Goal: Task Accomplishment & Management: Complete application form

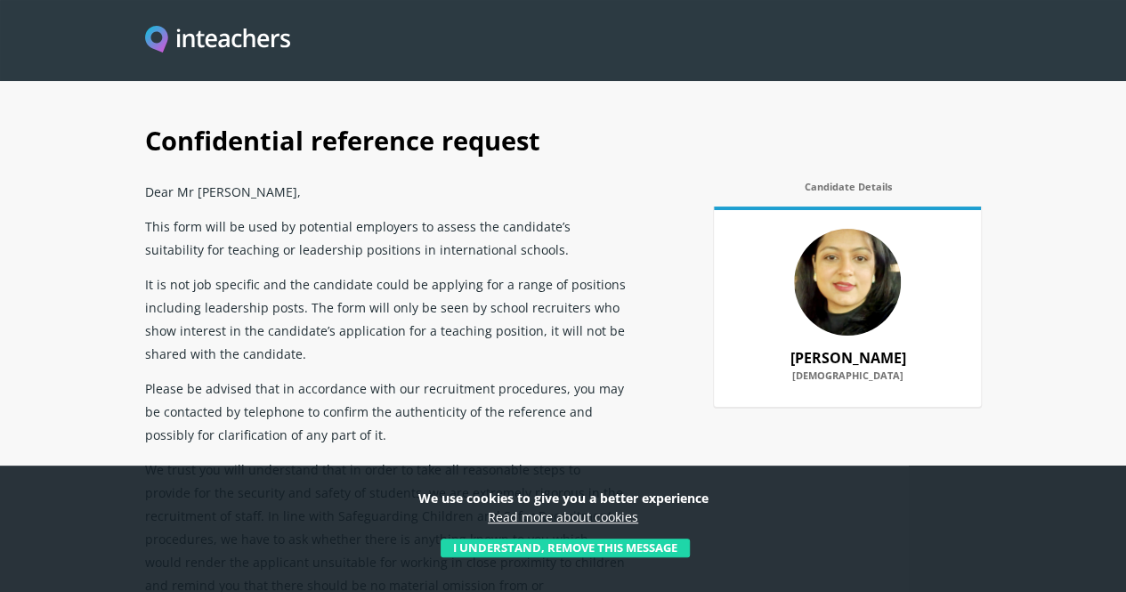
click at [682, 547] on button "I understand, remove this message" at bounding box center [565, 548] width 249 height 20
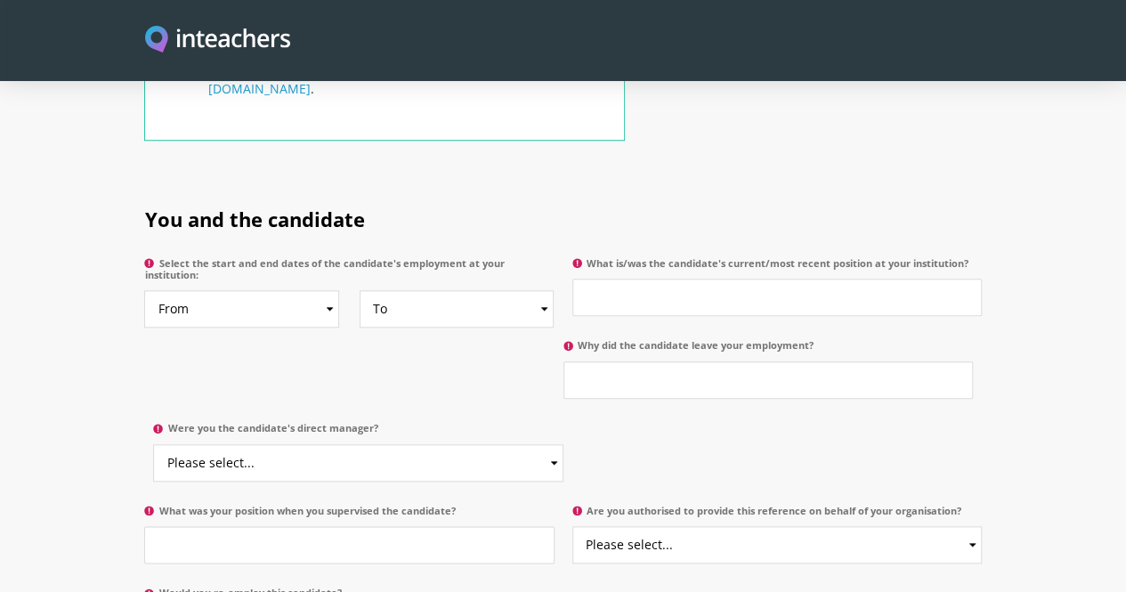
scroll to position [828, 0]
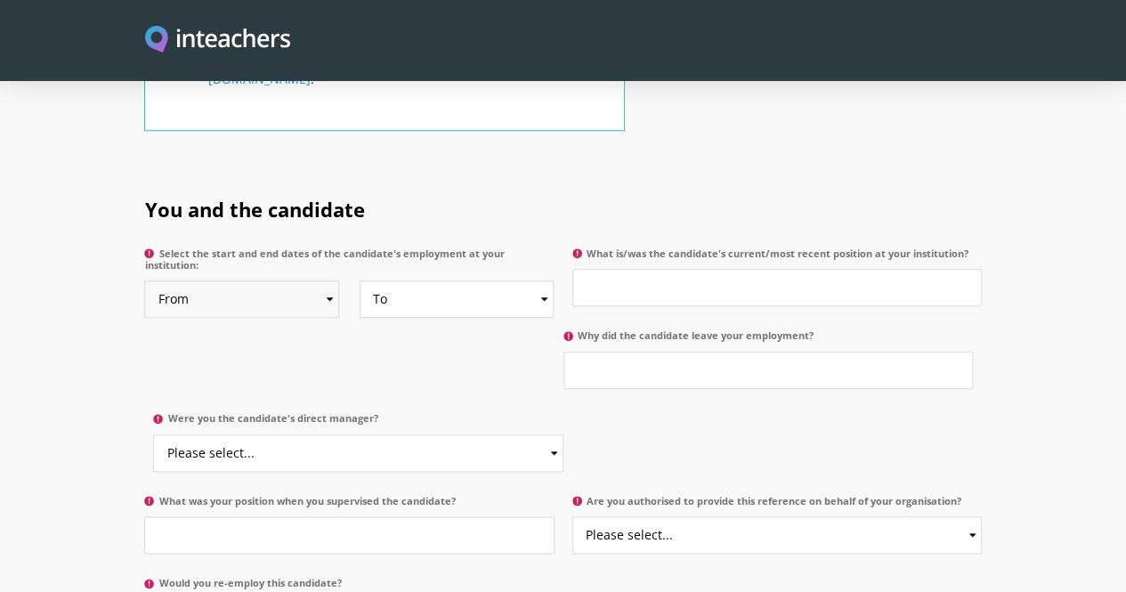
click at [276, 280] on select "From 2025 2024 2023 2022 2021 2020 2019 2018 2017 2016 2015 2014 2013 2012 2011…" at bounding box center [241, 298] width 195 height 37
click at [144, 280] on select "From 2025 2024 2023 2022 2021 2020 2019 2018 2017 2016 2015 2014 2013 2012 2011…" at bounding box center [241, 298] width 195 height 37
click at [271, 280] on select "From 2025 2024 2023 2022 2021 2020 2019 2018 2017 2016 2015 2014 2013 2012 2011…" at bounding box center [241, 298] width 195 height 37
select select "2023"
click at [144, 280] on select "From 2025 2024 2023 2022 2021 2020 2019 2018 2017 2016 2015 2014 2013 2012 2011…" at bounding box center [241, 298] width 195 height 37
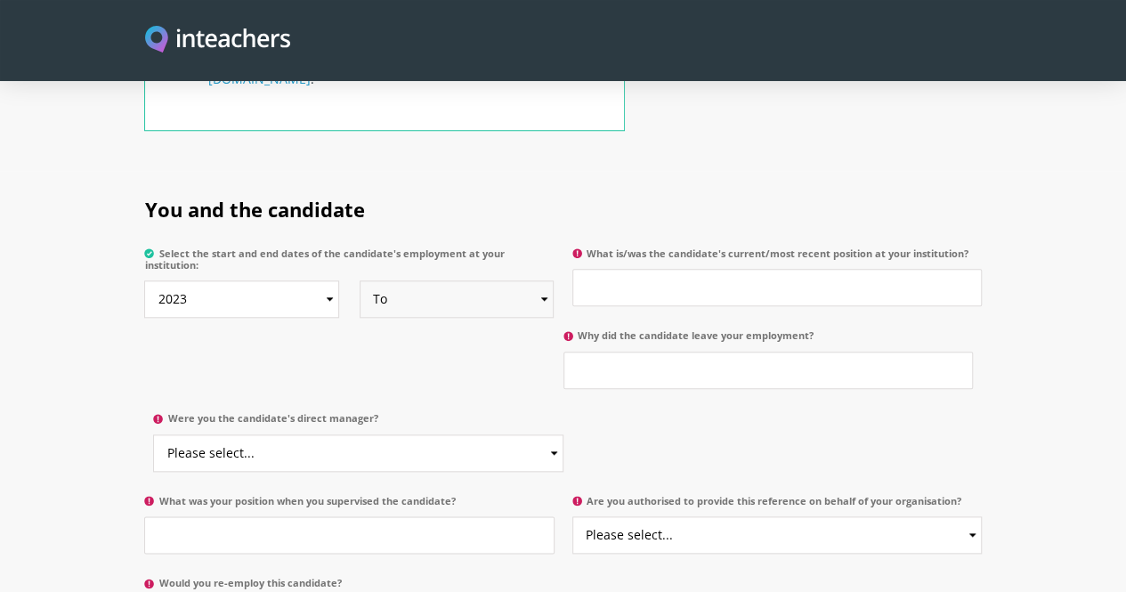
click at [386, 280] on select "To Currently 2025 2024 2023 2022 2021 2020 2019 2018 2017 2016 2015 2014 2013 2…" at bounding box center [457, 298] width 195 height 37
select select "2025"
click at [360, 280] on select "To Currently 2025 2024 2023 2022 2021 2020 2019 2018 2017 2016 2015 2014 2013 2…" at bounding box center [457, 298] width 195 height 37
click at [714, 269] on input "What is/was the candidate's current/most recent position at your institution?" at bounding box center [776, 287] width 409 height 37
type input "Accountant"
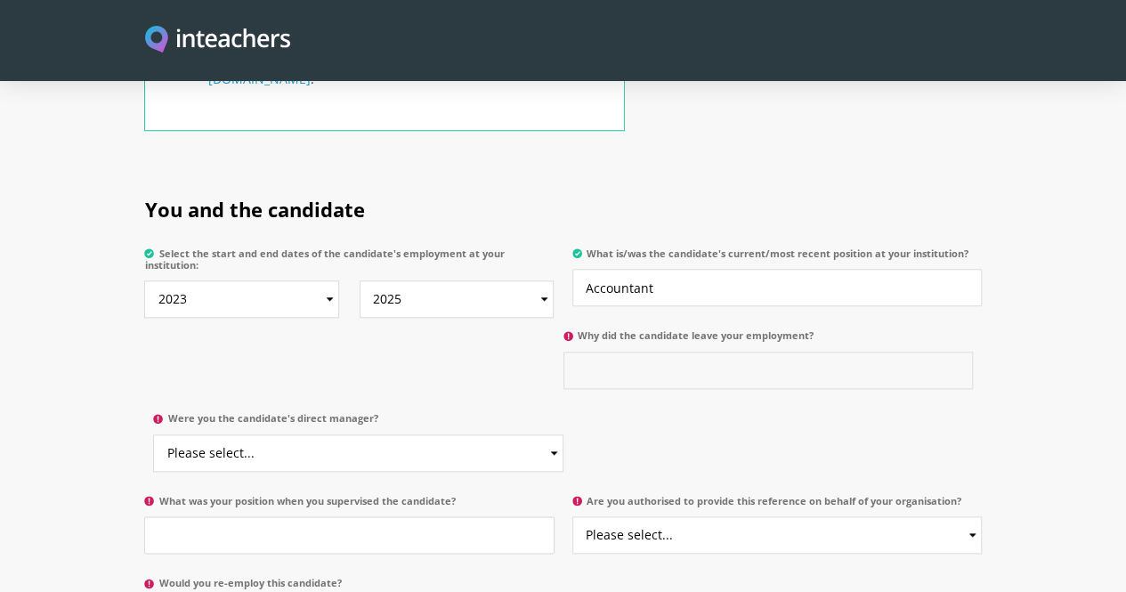
click at [563, 352] on input "Why did the candidate leave your employment?" at bounding box center [767, 370] width 409 height 37
type input "B"
click at [562, 434] on select "Please select... Yes No" at bounding box center [357, 452] width 409 height 37
select select "Yes"
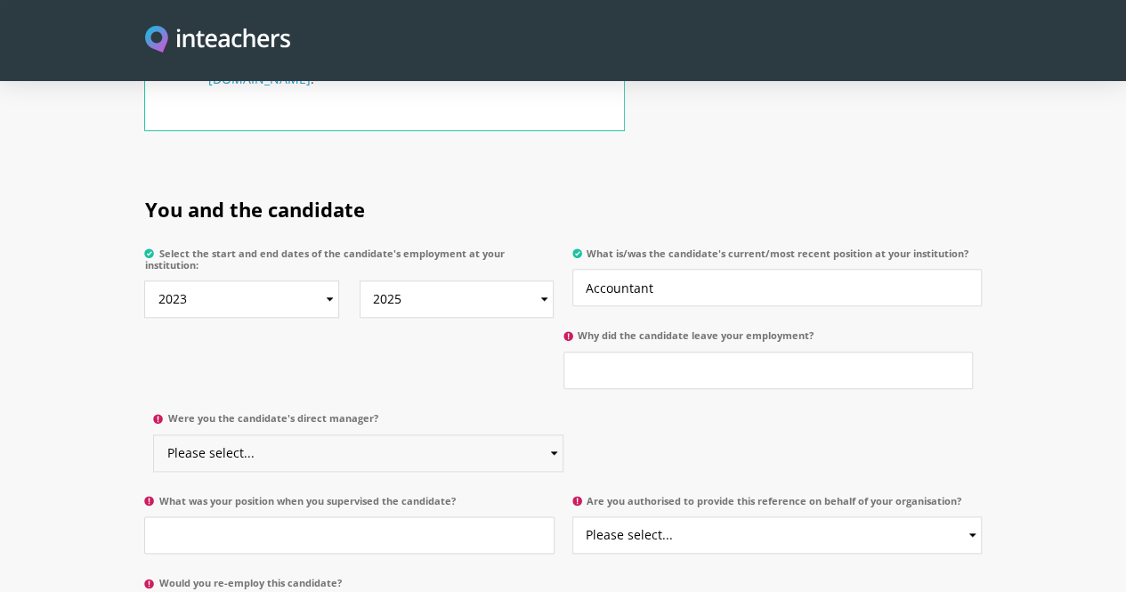
click at [562, 434] on select "Please select... Yes No" at bounding box center [357, 452] width 409 height 37
click at [563, 352] on input "Why did the candidate leave your employment?" at bounding box center [767, 370] width 409 height 37
click at [708, 516] on select "Please select... Yes No" at bounding box center [776, 534] width 409 height 37
click at [563, 352] on input "Why did the candidate leave your employment?" at bounding box center [767, 370] width 409 height 37
type input "F"
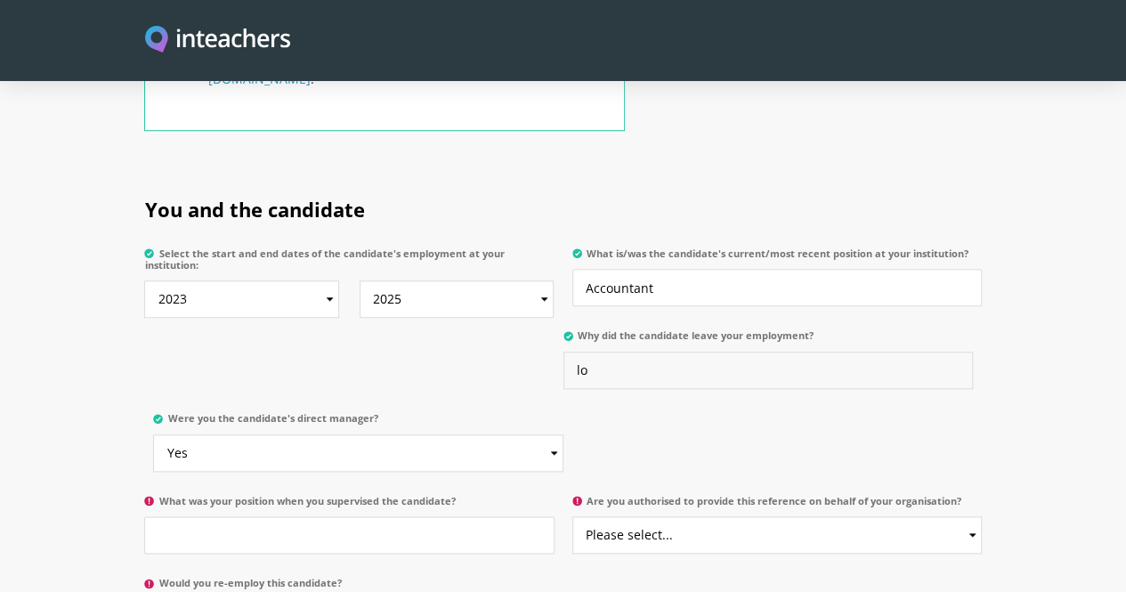
type input "l"
type input "Looking for growth oppurtunity"
click at [659, 516] on select "Please select... Yes No" at bounding box center [776, 534] width 409 height 37
select select "Yes"
click at [573, 516] on select "Please select... Yes No" at bounding box center [776, 534] width 409 height 37
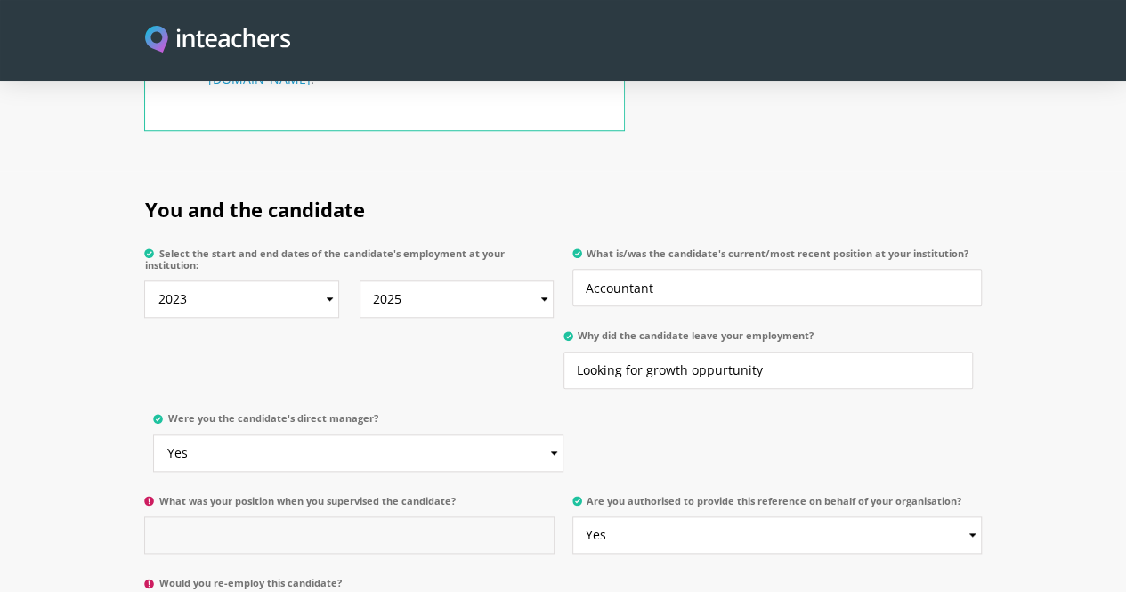
click at [442, 516] on input "What was your position when you supervised the candidate?" at bounding box center [348, 534] width 409 height 37
click at [182, 516] on input "Deputy Finance manager" at bounding box center [348, 534] width 409 height 37
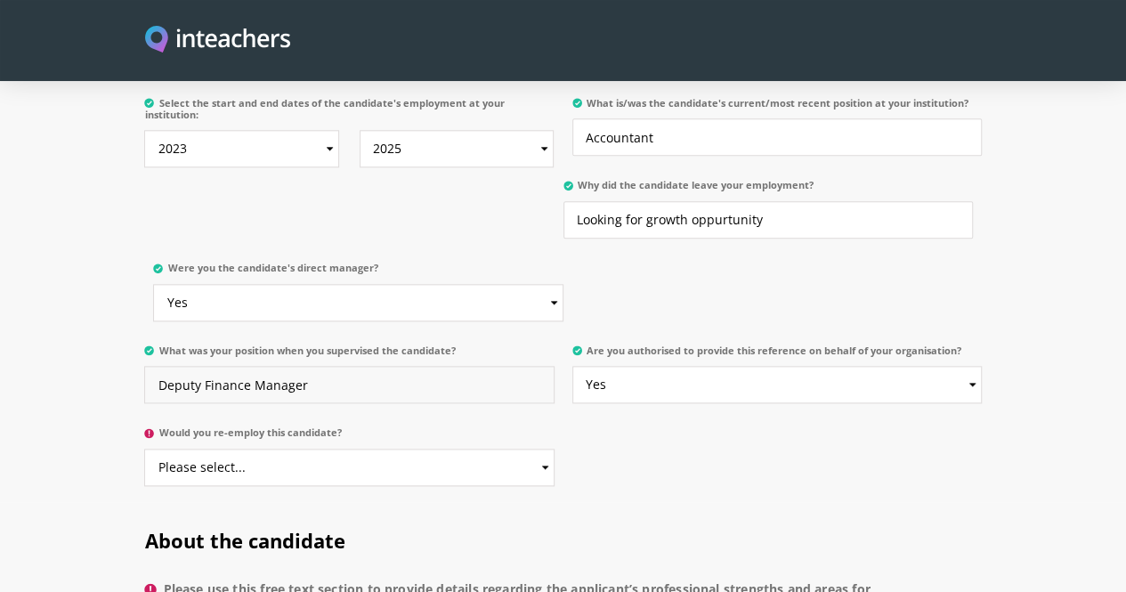
scroll to position [942, 0]
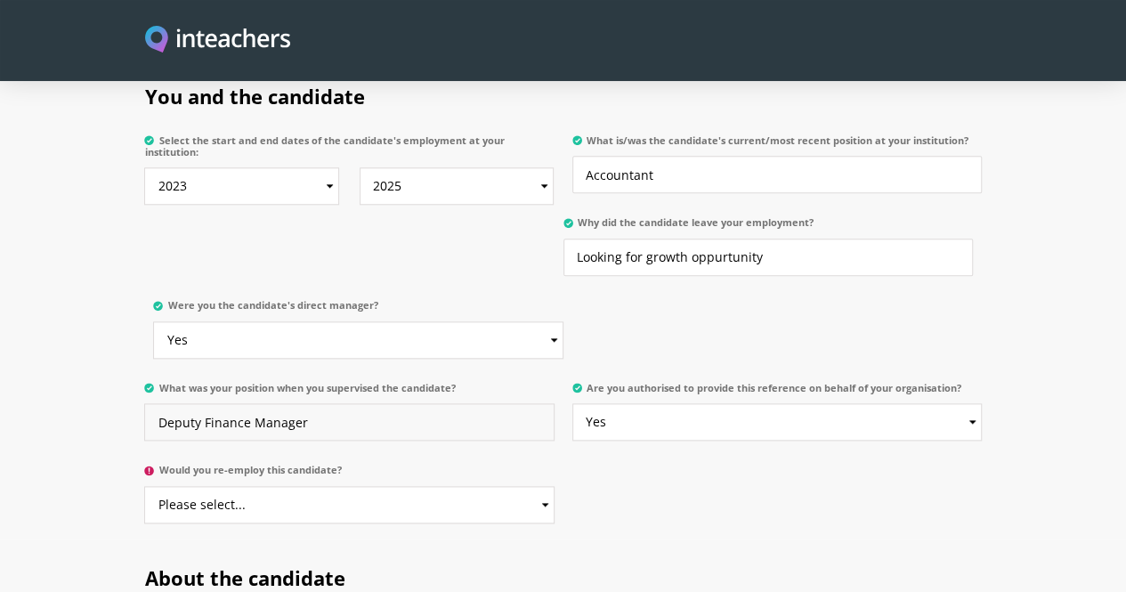
type input "Deputy Finance Manager"
click at [435, 486] on select "Please select... Yes No" at bounding box center [348, 504] width 409 height 37
select select "Yes"
click at [144, 486] on select "Please select... Yes No" at bounding box center [348, 504] width 409 height 37
click at [628, 391] on div "You and the candidate Select the start and end dates of the candidate's employm…" at bounding box center [563, 298] width 854 height 481
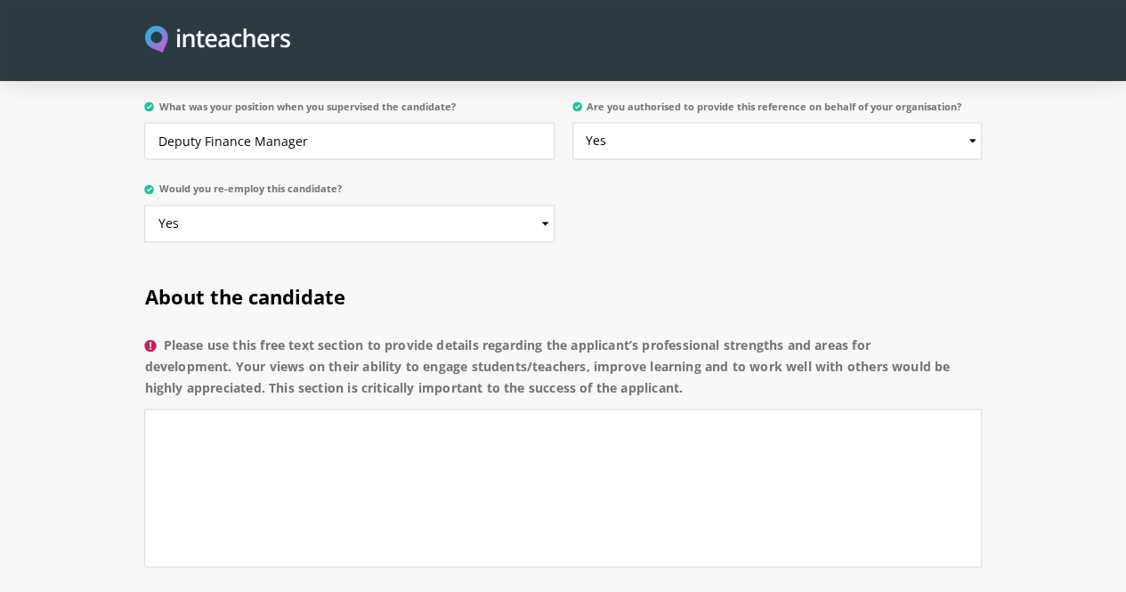
scroll to position [1311, 0]
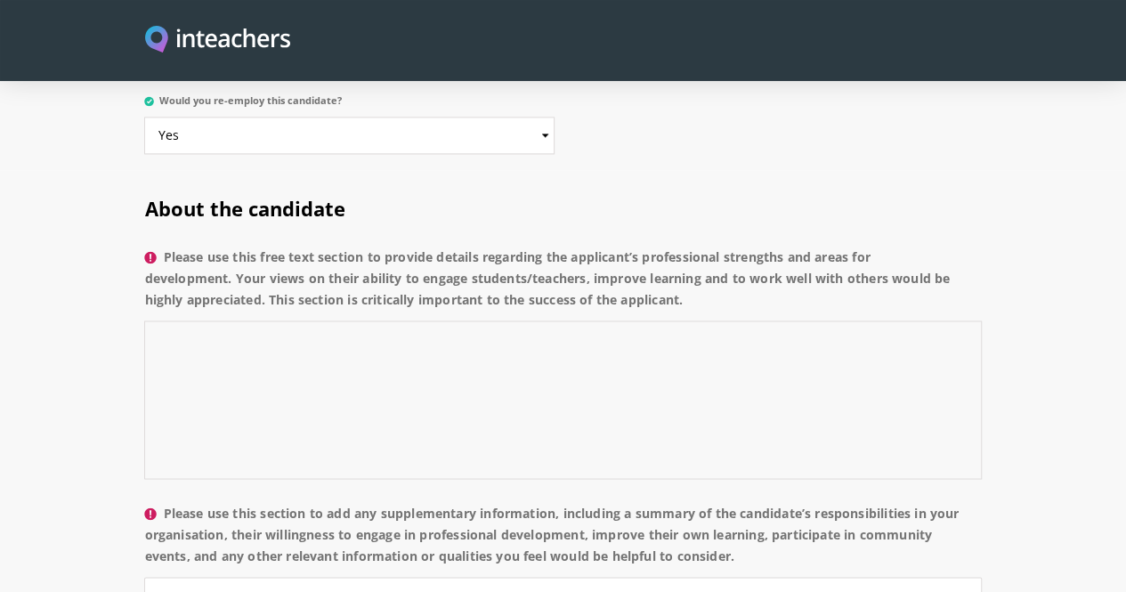
click at [603, 320] on textarea "Please use this free text section to provide details regarding the applicant’s …" at bounding box center [562, 399] width 837 height 158
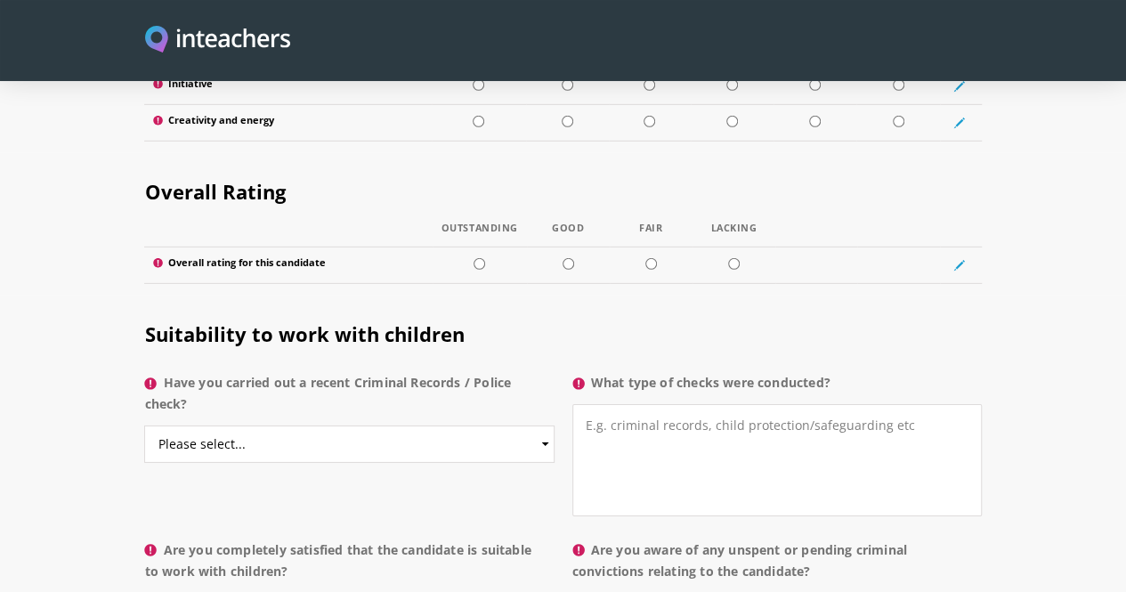
scroll to position [2613, 0]
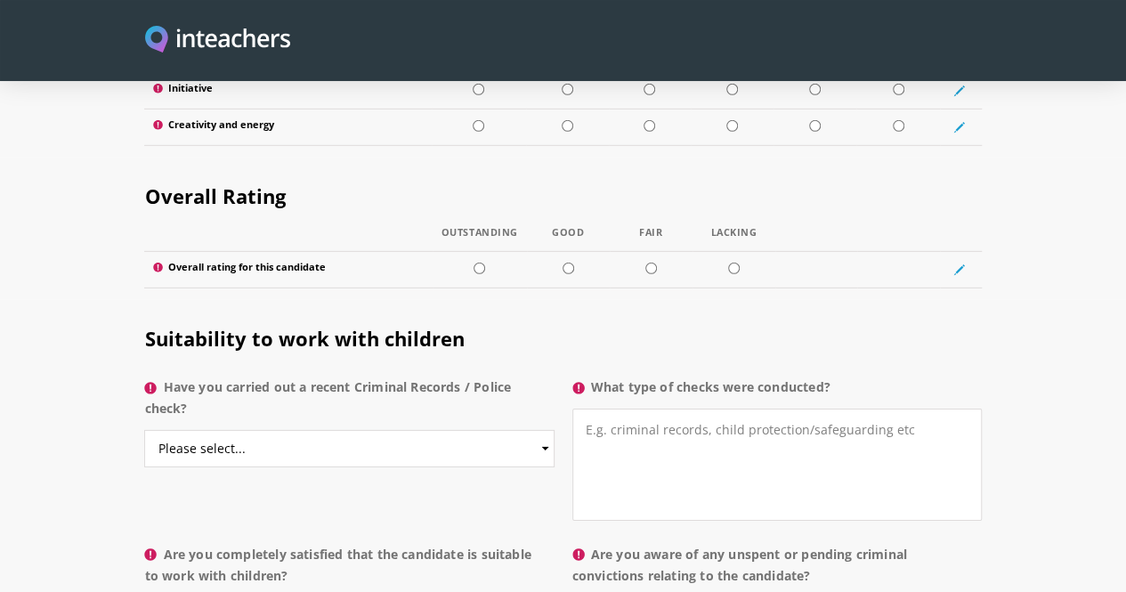
click at [1079, 384] on section "Suitability to work with children Have you carried out a recent Criminal Record…" at bounding box center [563, 475] width 1126 height 350
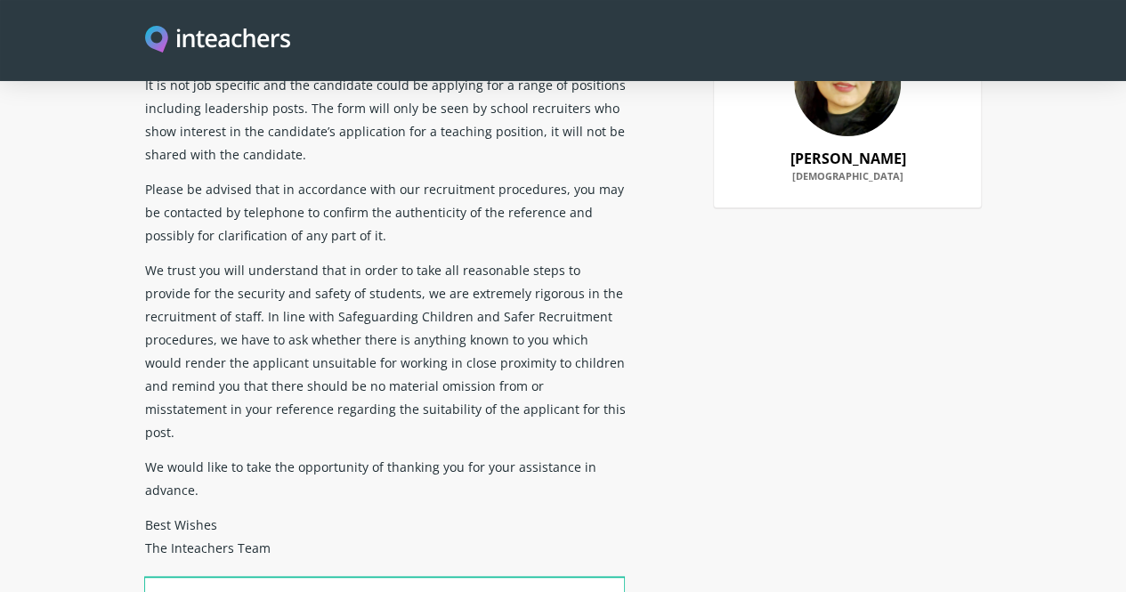
scroll to position [0, 0]
